Goal: Find specific page/section: Find specific page/section

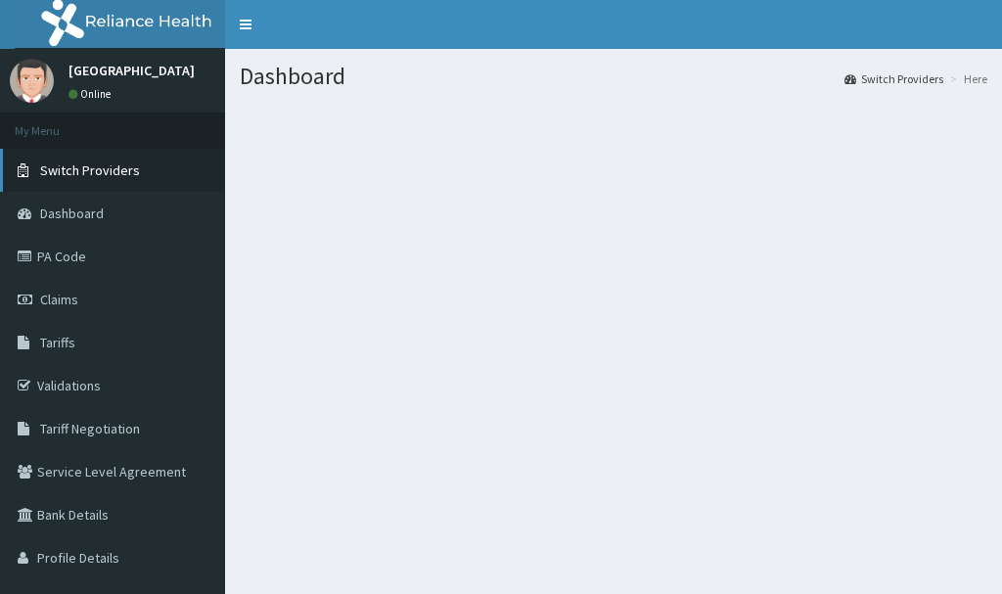
click at [111, 171] on span "Switch Providers" at bounding box center [90, 170] width 100 height 18
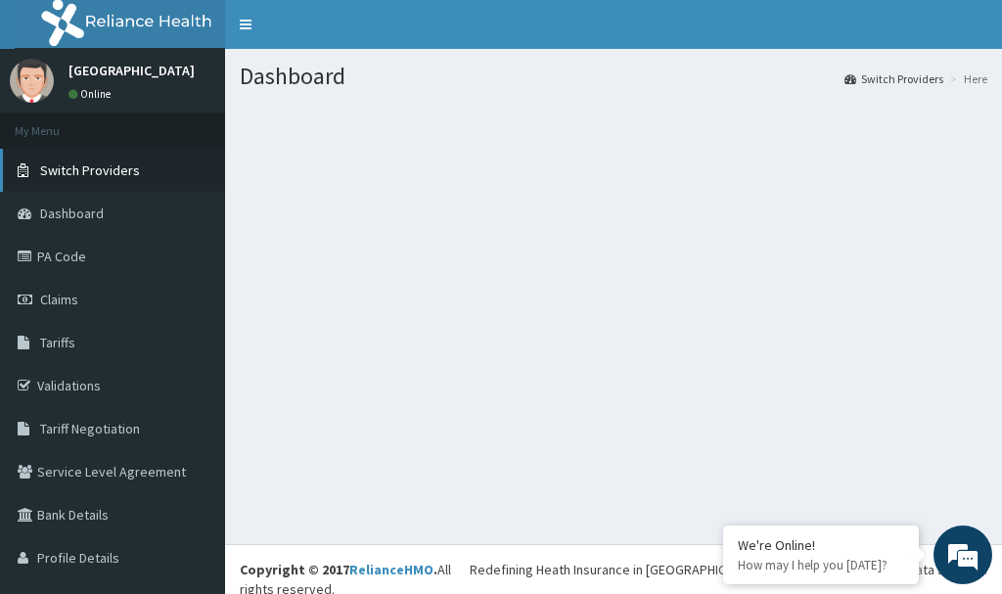
click at [115, 173] on span "Switch Providers" at bounding box center [90, 170] width 100 height 18
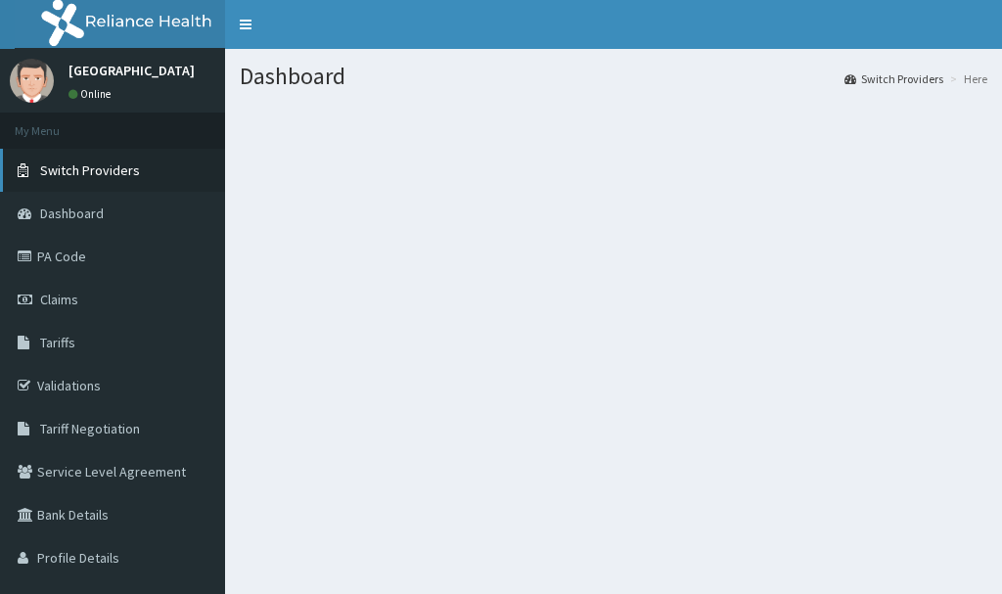
click at [78, 171] on span "Switch Providers" at bounding box center [90, 170] width 100 height 18
click at [116, 169] on span "Switch Providers" at bounding box center [90, 170] width 100 height 18
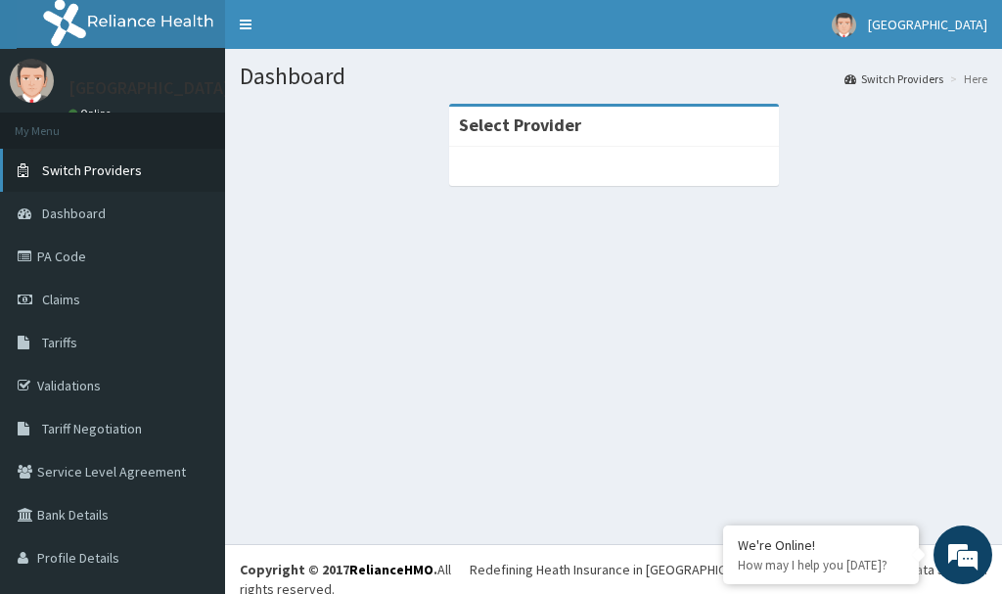
click at [116, 177] on span "Switch Providers" at bounding box center [92, 170] width 100 height 18
